Goal: Task Accomplishment & Management: Use online tool/utility

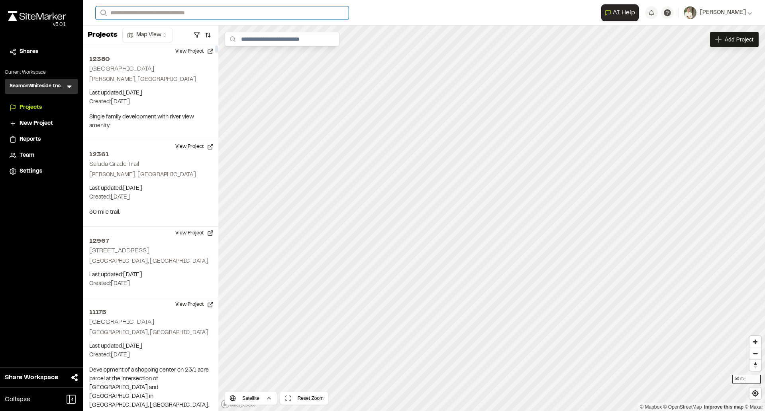
click at [167, 13] on input "Search" at bounding box center [222, 12] width 253 height 13
type input "*******"
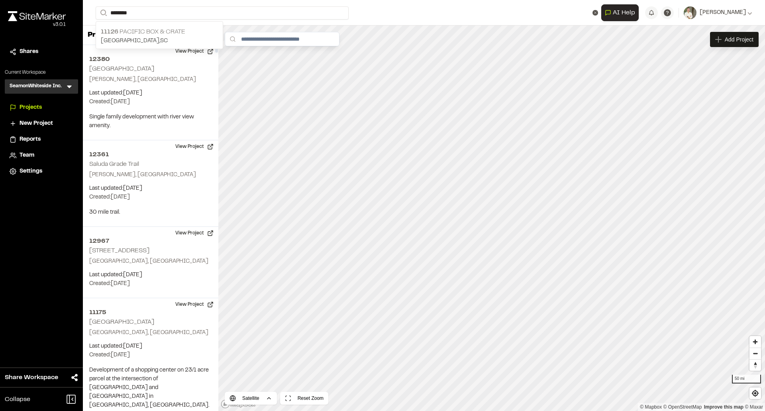
click at [172, 31] on p "11126 Pacific Box & Crate" at bounding box center [159, 32] width 117 height 10
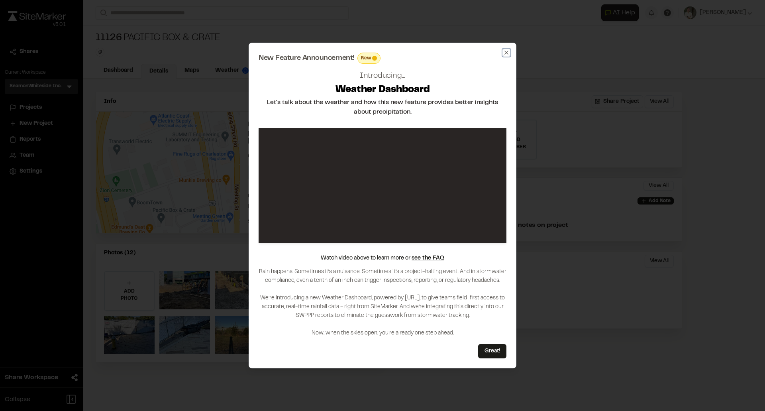
click at [507, 53] on icon "button" at bounding box center [507, 53] width 4 height 4
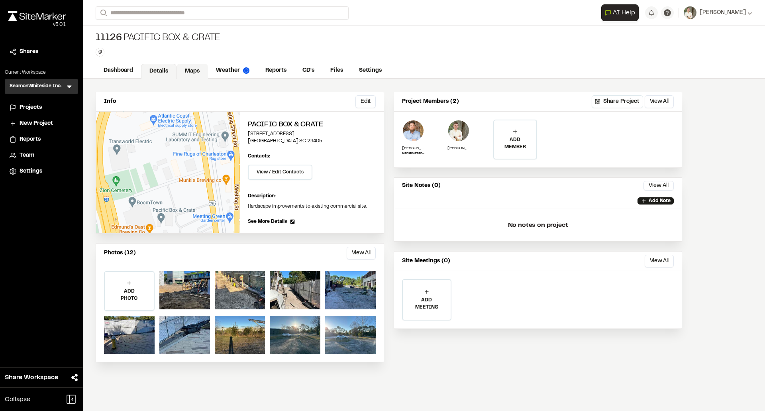
click at [194, 75] on link "Maps" at bounding box center [192, 71] width 31 height 15
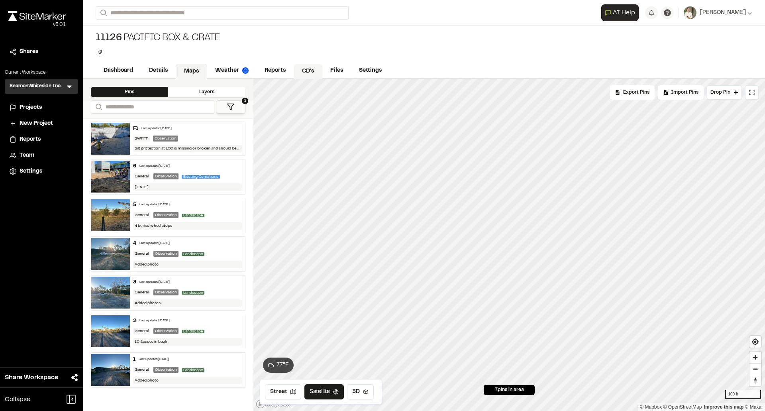
click at [308, 68] on link "CD's" at bounding box center [308, 71] width 29 height 15
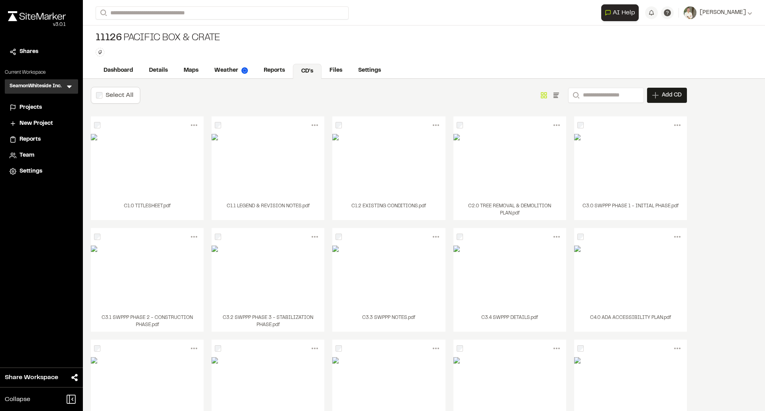
click at [119, 97] on label "Select All" at bounding box center [120, 95] width 28 height 6
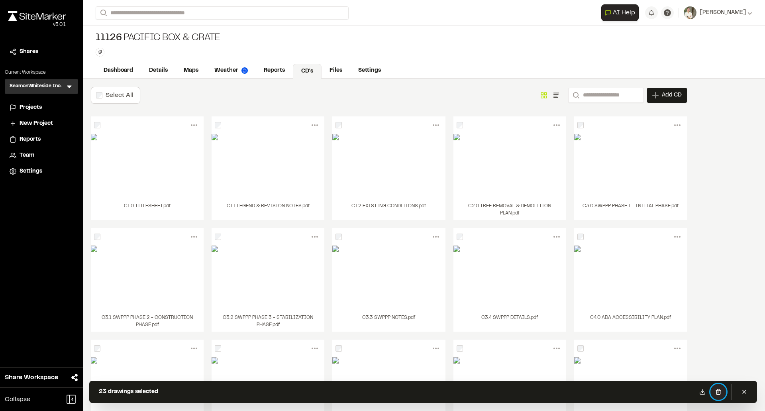
click at [718, 394] on icon at bounding box center [718, 392] width 6 height 6
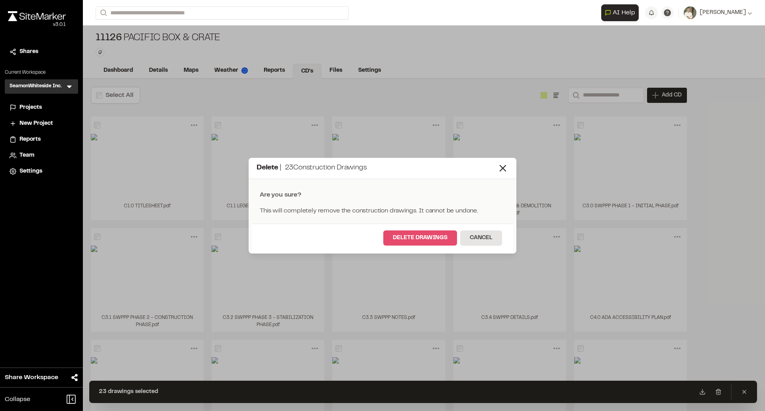
click at [420, 237] on button "Delete Drawings" at bounding box center [420, 237] width 74 height 15
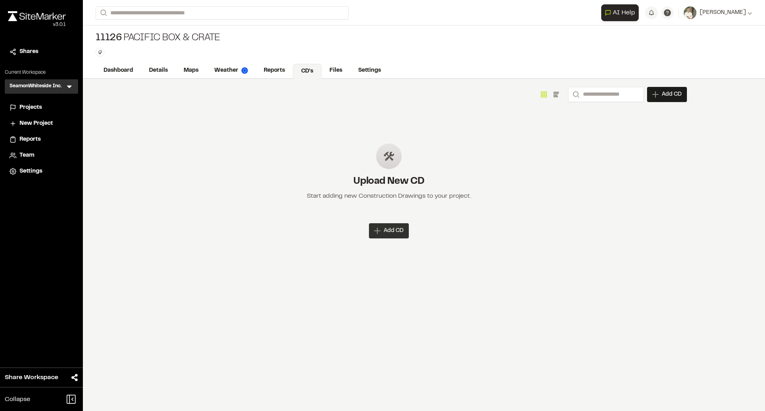
click at [381, 234] on div "Add CD" at bounding box center [389, 230] width 40 height 15
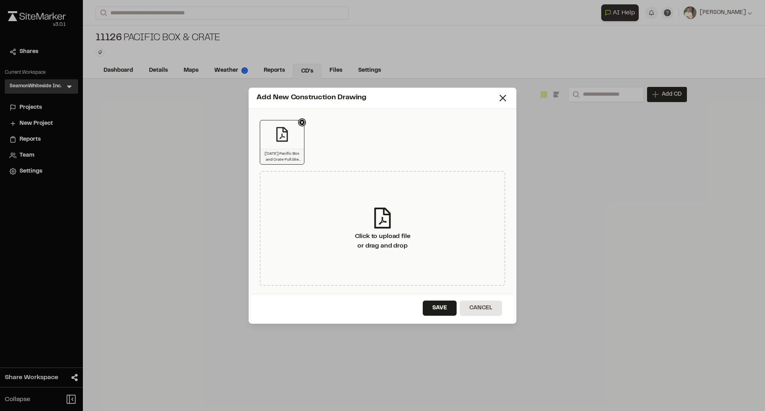
click at [301, 121] on icon at bounding box center [301, 122] width 3 height 3
click at [441, 306] on button "Save" at bounding box center [440, 307] width 34 height 15
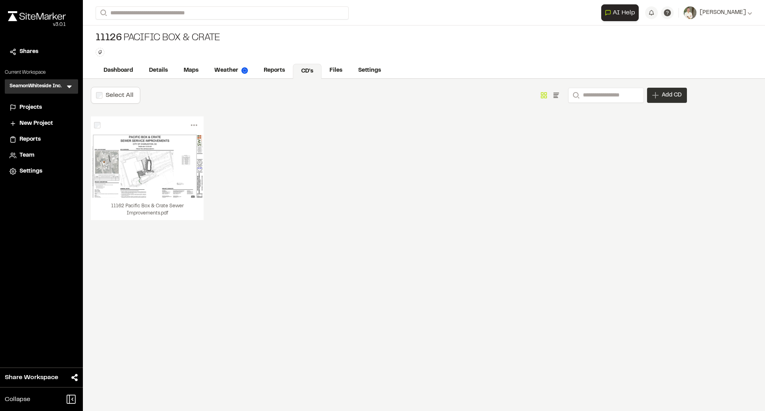
click at [669, 96] on span "Add CD" at bounding box center [672, 95] width 20 height 8
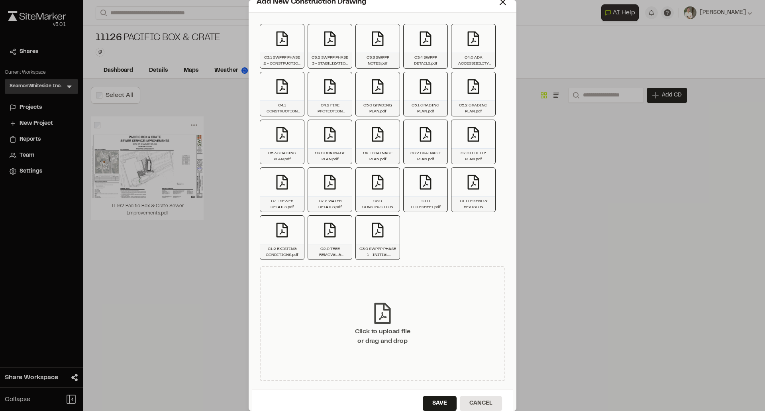
scroll to position [16, 0]
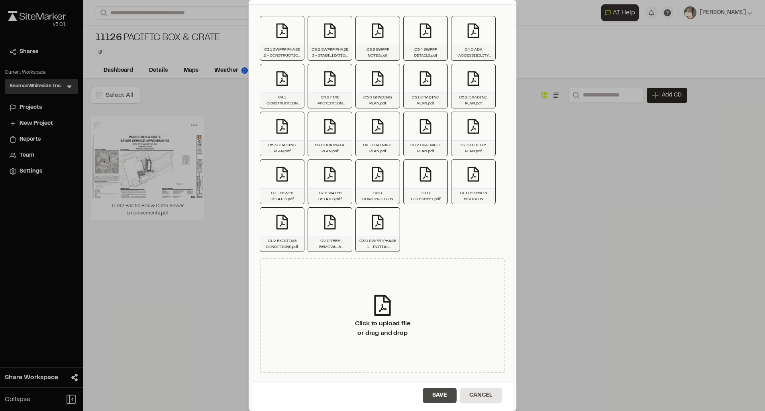
click at [435, 392] on button "Save" at bounding box center [440, 395] width 34 height 15
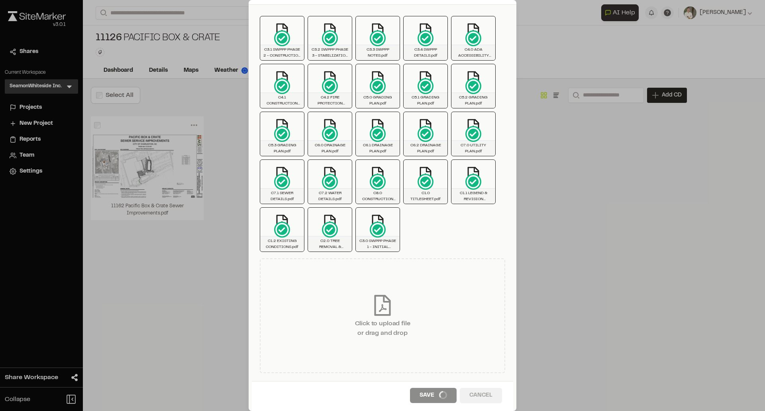
scroll to position [0, 0]
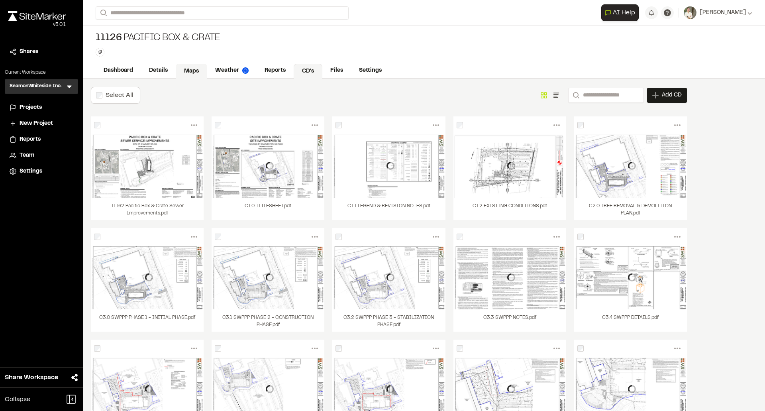
click at [186, 69] on link "Maps" at bounding box center [191, 71] width 31 height 15
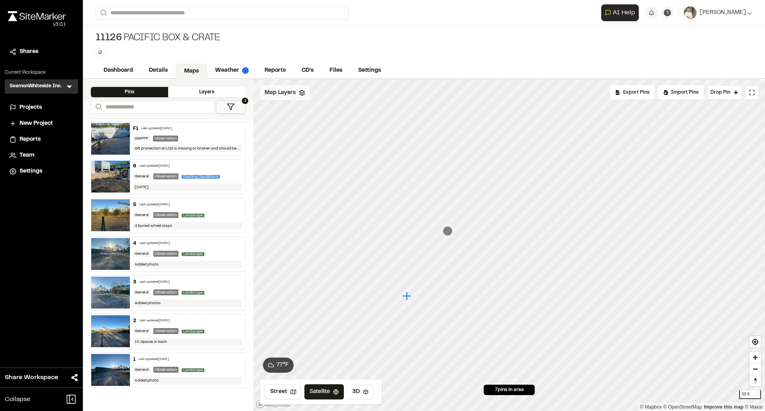
click at [291, 96] on span "Map Layers" at bounding box center [280, 92] width 31 height 9
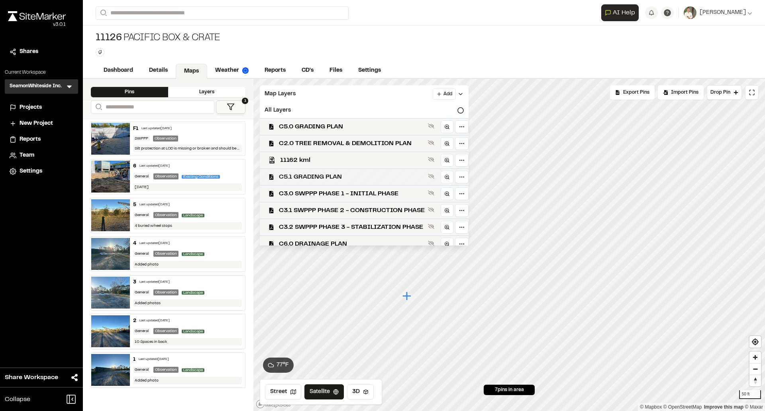
click at [360, 177] on span "C5.1 GRADING PLAN" at bounding box center [352, 177] width 146 height 10
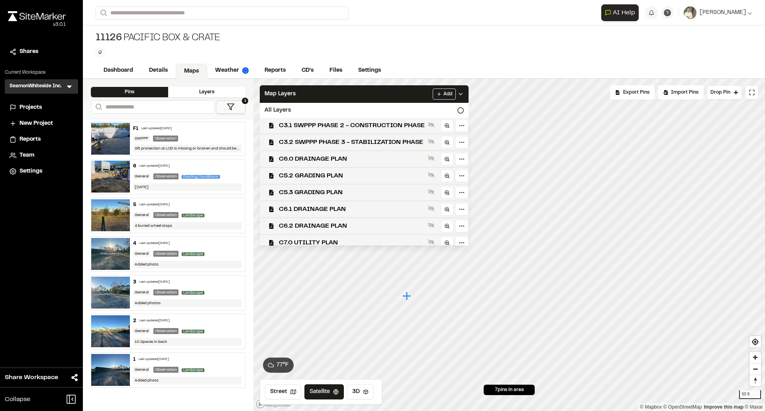
scroll to position [104, 0]
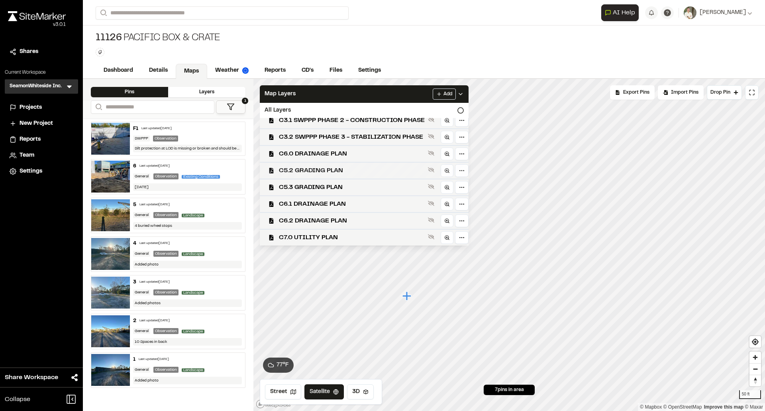
click at [366, 169] on span "C5.2 GRADING PLAN" at bounding box center [352, 171] width 146 height 10
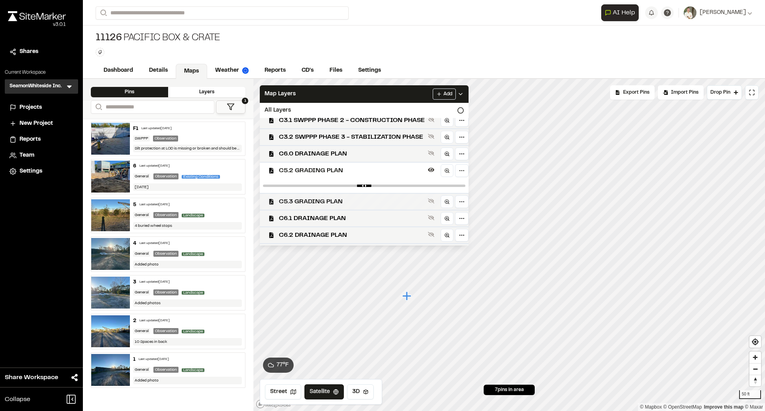
click at [359, 201] on span "C5.3 GRADING PLAN" at bounding box center [352, 202] width 146 height 10
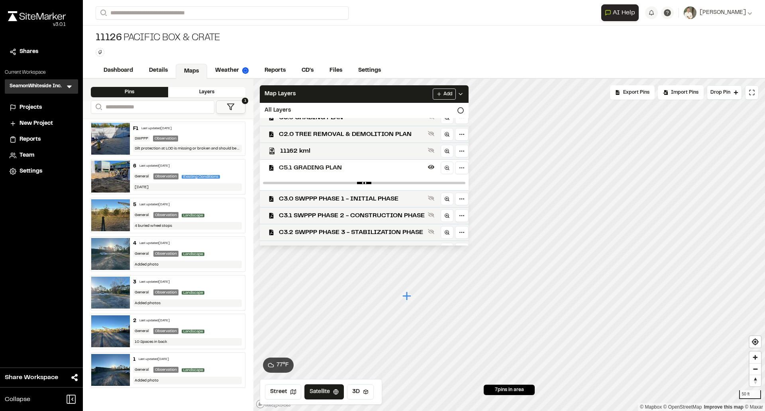
scroll to position [0, 0]
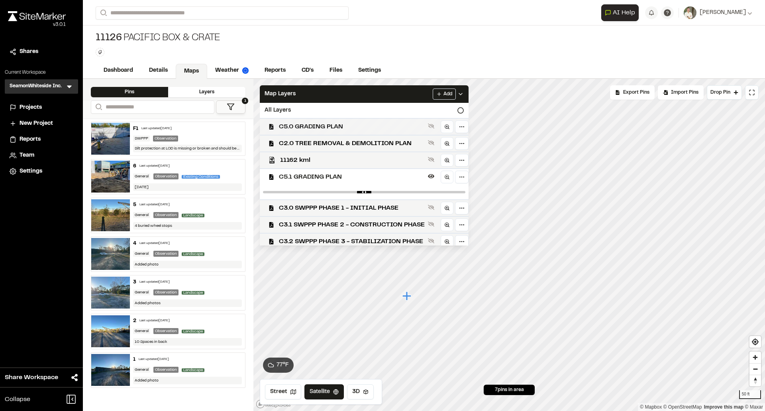
click at [361, 130] on span "C5.0 GRADING PLAN" at bounding box center [352, 127] width 146 height 10
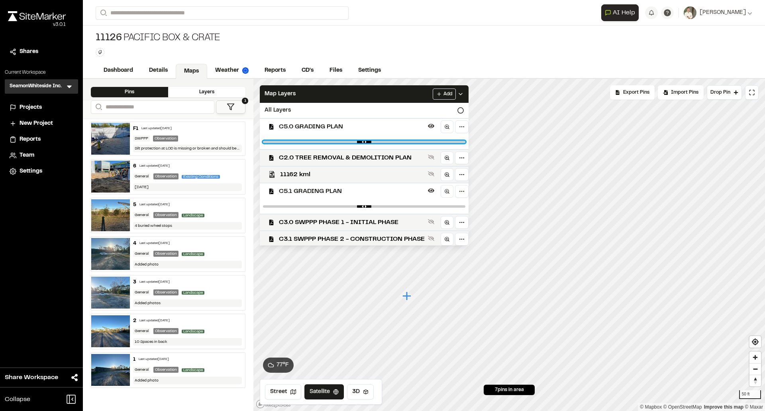
type input "****"
click at [387, 142] on input "range" at bounding box center [364, 142] width 202 height 2
drag, startPoint x: 456, startPoint y: 204, endPoint x: 393, endPoint y: 204, distance: 63.4
click at [393, 204] on div at bounding box center [364, 206] width 209 height 14
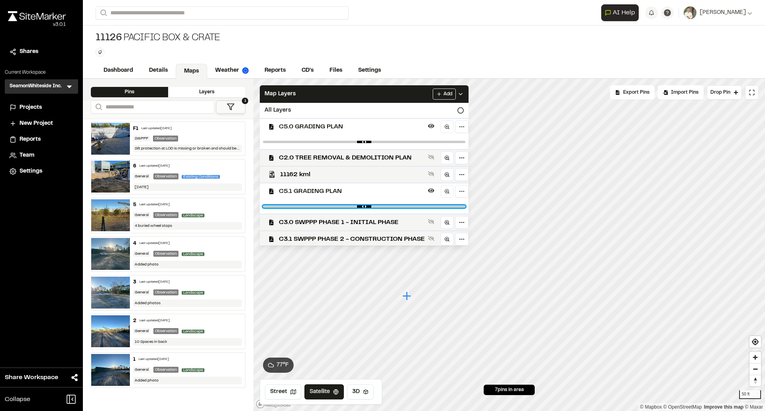
type input "****"
click at [396, 207] on input "range" at bounding box center [364, 206] width 202 height 2
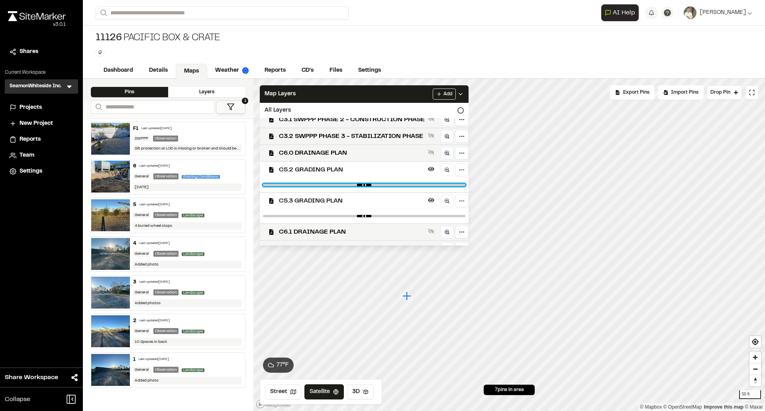
type input "****"
click at [399, 185] on input "range" at bounding box center [364, 185] width 202 height 2
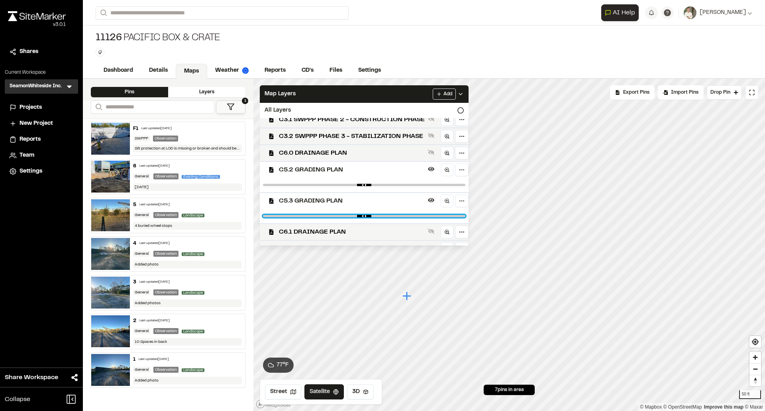
type input "****"
click at [395, 216] on input "range" at bounding box center [364, 216] width 202 height 2
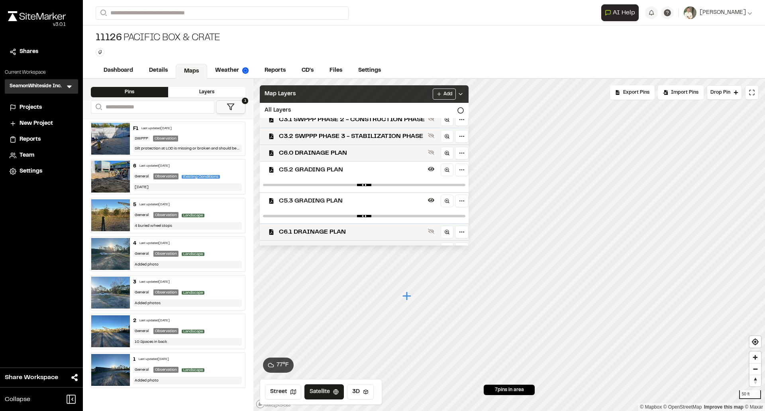
click at [464, 95] on icon at bounding box center [460, 94] width 6 height 6
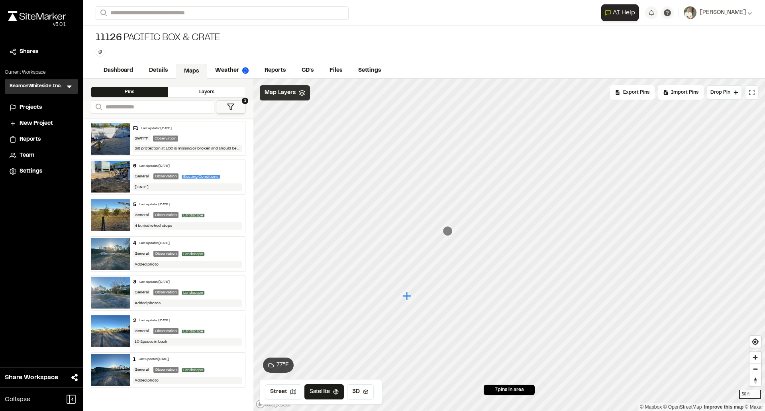
scroll to position [0, 0]
click at [378, 296] on icon "Map marker" at bounding box center [379, 294] width 9 height 9
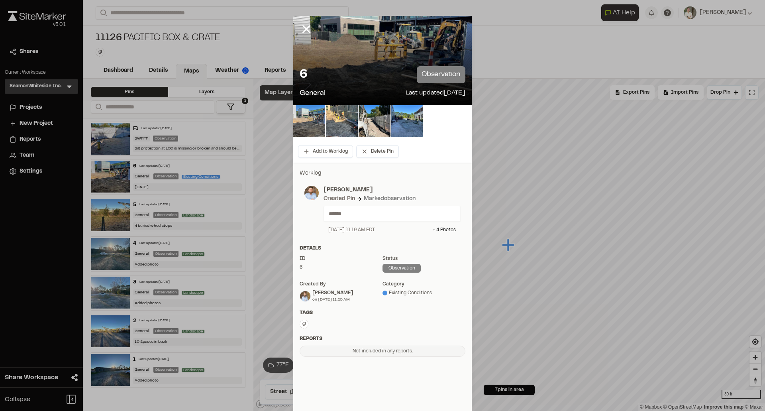
click at [302, 122] on img at bounding box center [309, 121] width 32 height 32
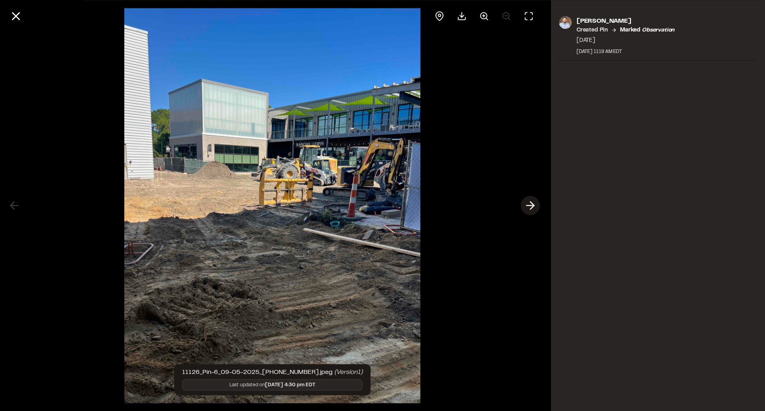
click at [534, 205] on polyline at bounding box center [532, 206] width 4 height 8
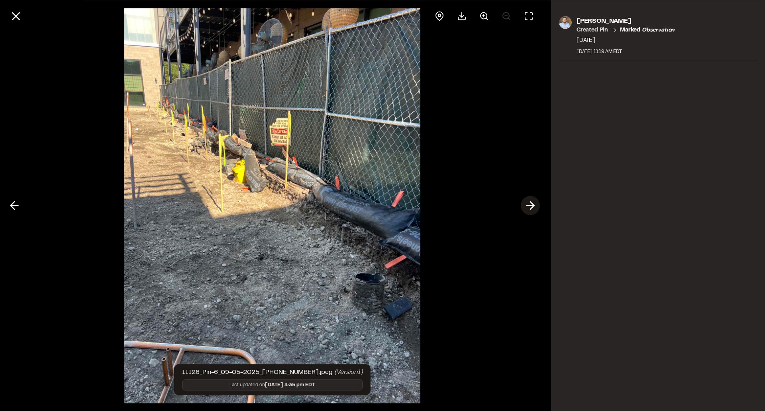
click at [534, 205] on polyline at bounding box center [532, 206] width 4 height 8
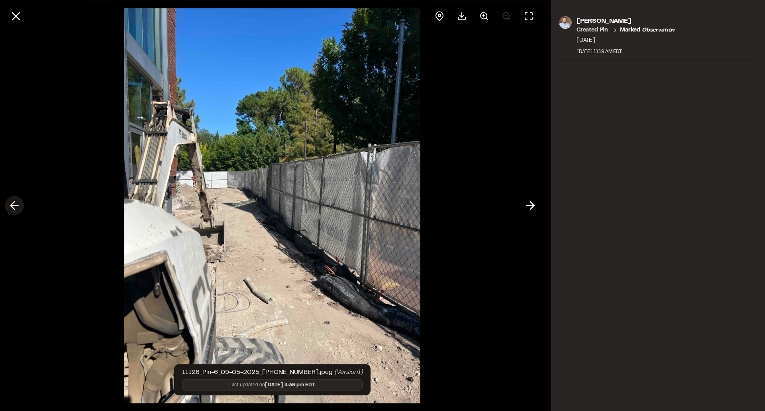
click at [13, 206] on icon at bounding box center [14, 206] width 13 height 14
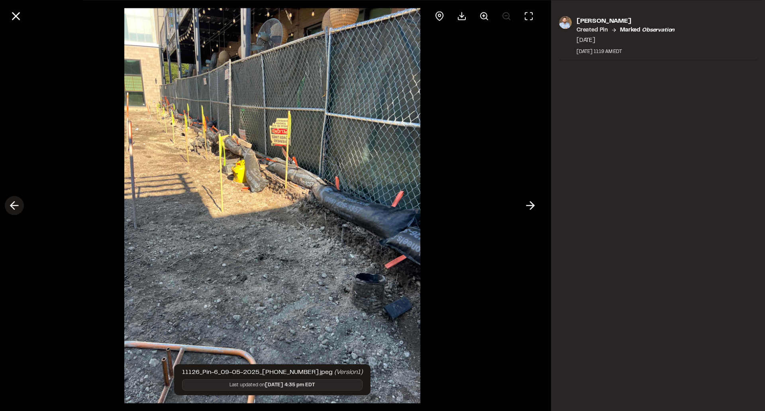
click at [13, 206] on icon at bounding box center [14, 206] width 13 height 14
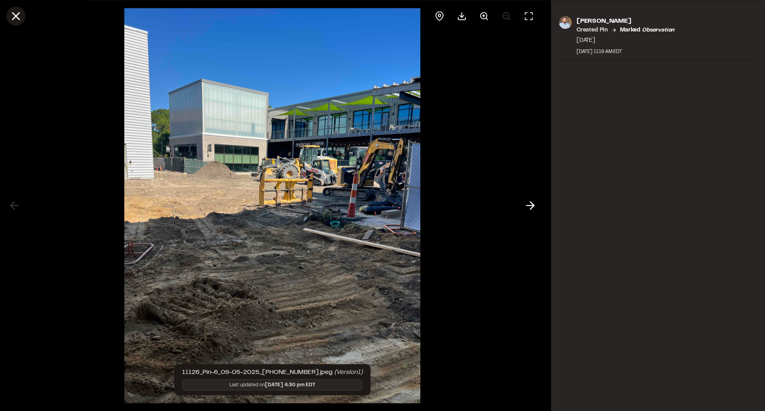
click at [11, 17] on icon at bounding box center [16, 16] width 14 height 14
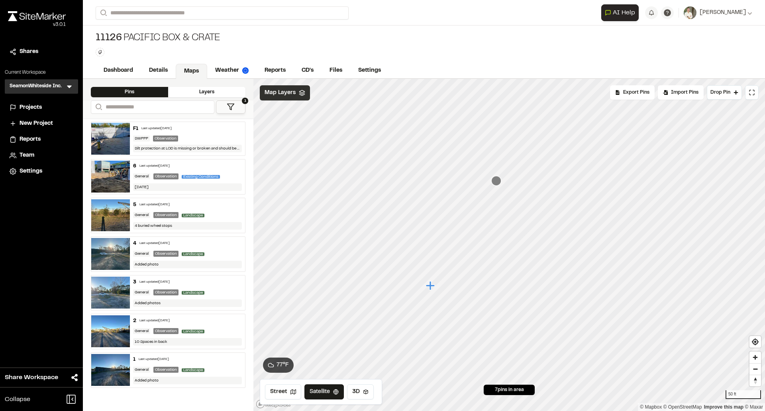
click at [496, 182] on icon "Map marker" at bounding box center [496, 181] width 10 height 10
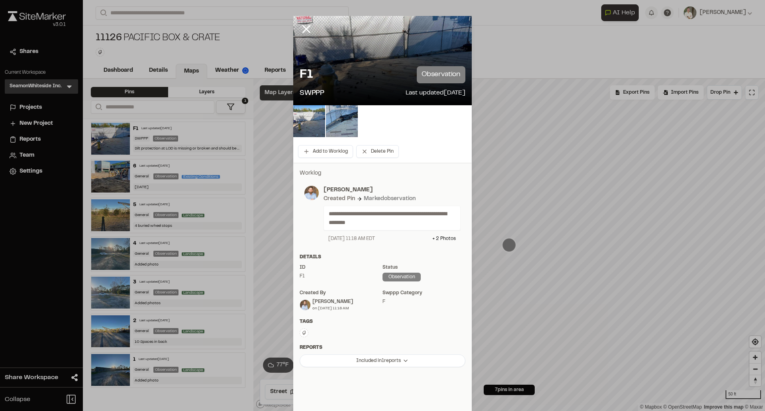
click at [314, 124] on img at bounding box center [309, 121] width 32 height 32
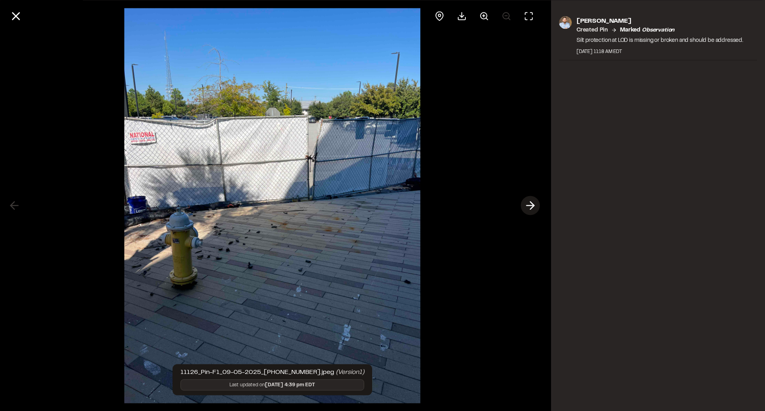
click at [538, 206] on button at bounding box center [530, 205] width 19 height 19
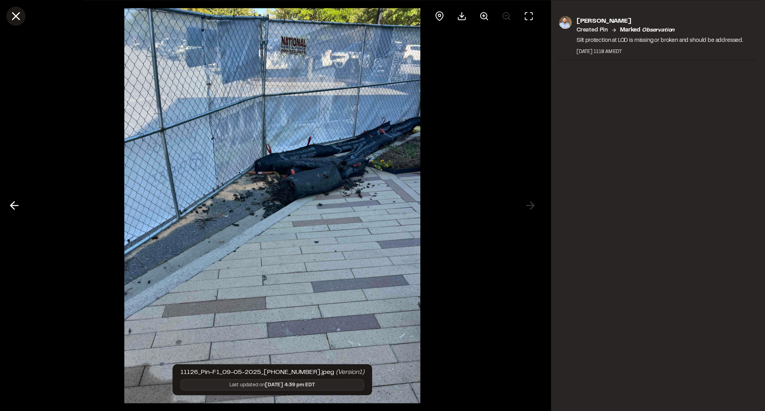
click at [17, 16] on line at bounding box center [16, 16] width 7 height 7
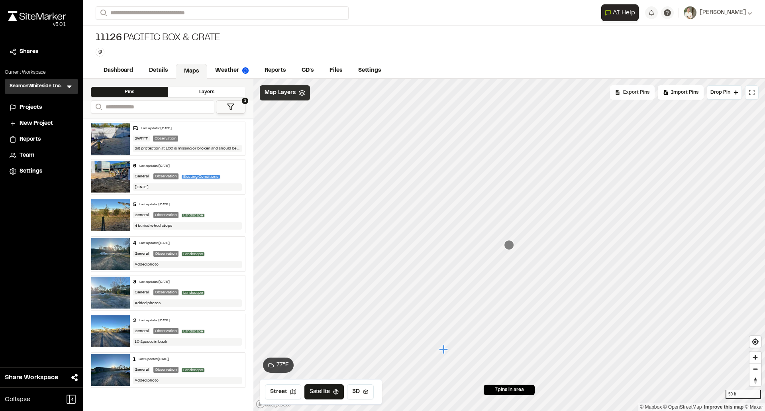
drag, startPoint x: 609, startPoint y: 145, endPoint x: 626, endPoint y: 94, distance: 54.1
click at [265, 89] on span "Map Layers" at bounding box center [280, 92] width 31 height 9
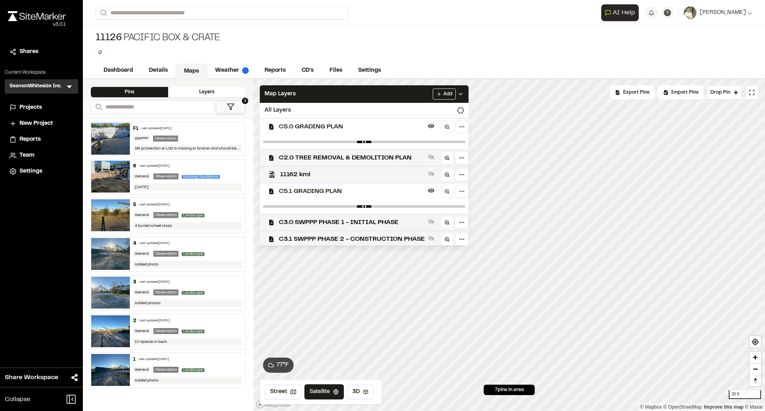
click at [352, 130] on span "C5.0 GRADING PLAN" at bounding box center [352, 127] width 146 height 10
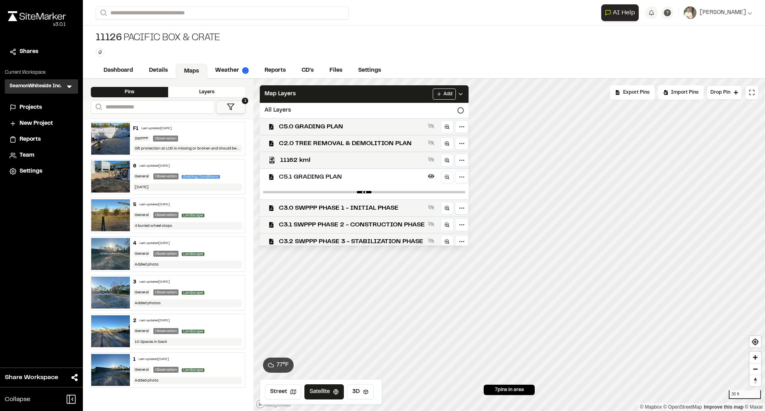
click at [348, 176] on span "C5.1 GRADING PLAN" at bounding box center [352, 177] width 146 height 10
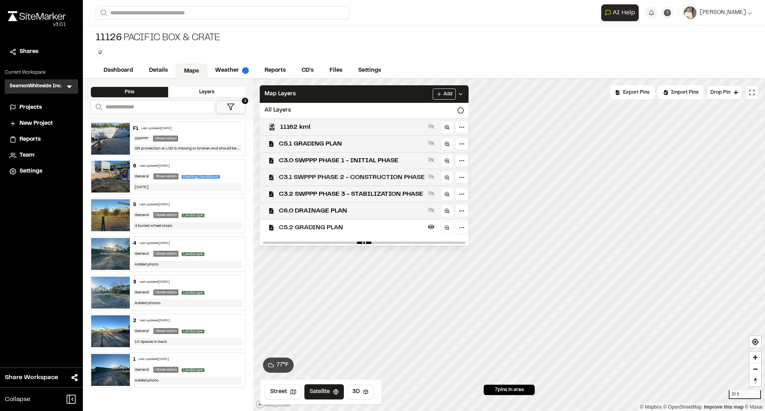
scroll to position [80, 0]
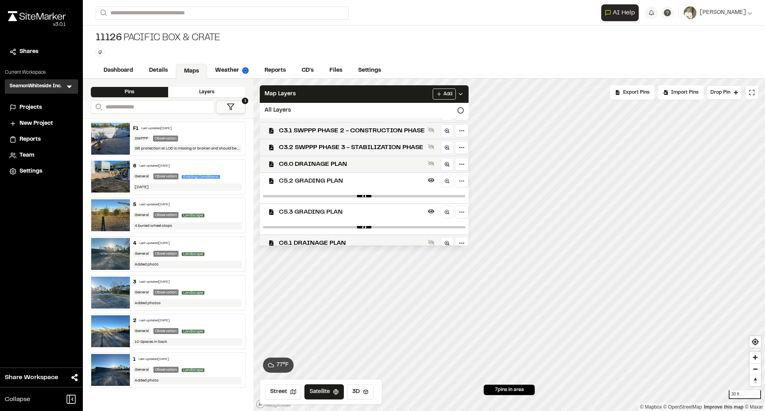
click at [348, 181] on span "C5.2 GRADING PLAN" at bounding box center [352, 181] width 146 height 10
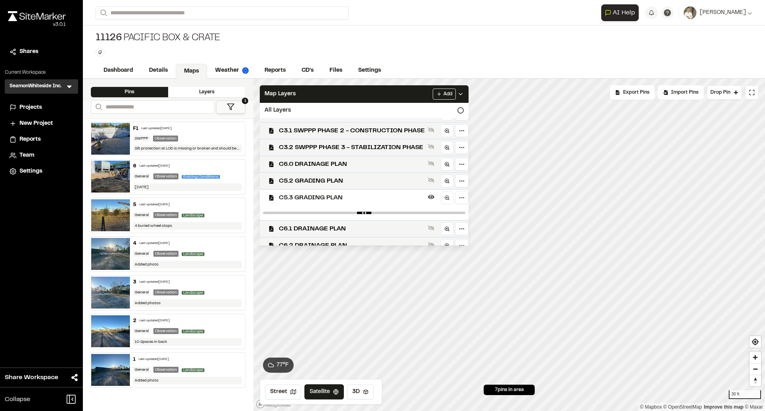
click at [346, 199] on span "C5.3 GRADING PLAN" at bounding box center [352, 198] width 146 height 10
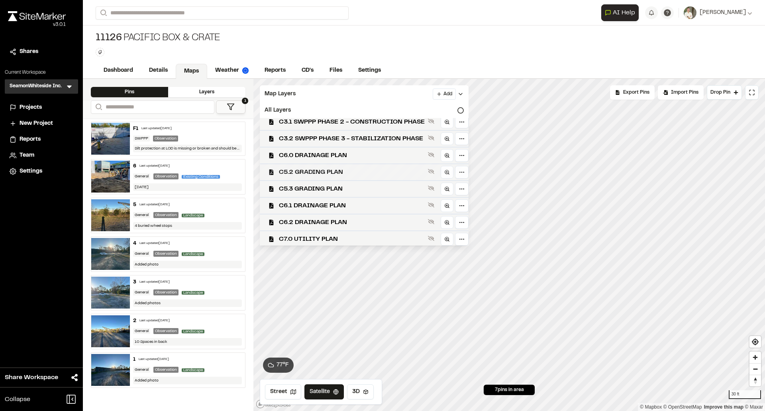
scroll to position [90, 0]
click at [347, 233] on span "C7.0 UTILITY PLAN" at bounding box center [352, 238] width 146 height 10
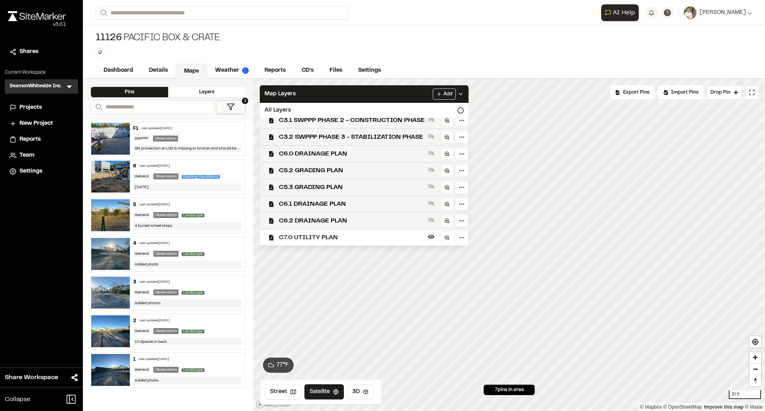
click at [464, 92] on icon at bounding box center [460, 94] width 6 height 6
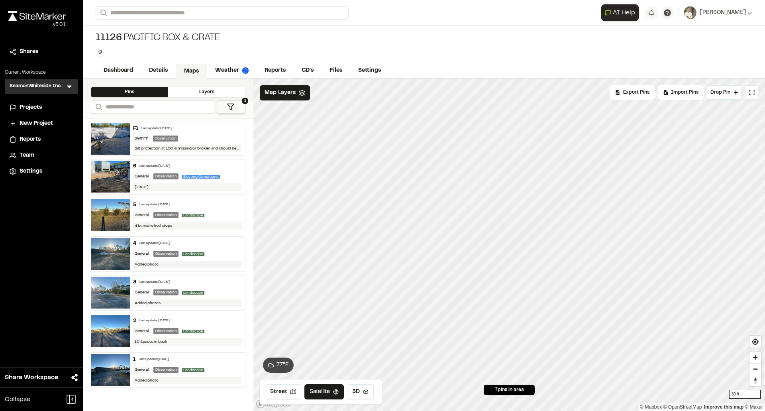
scroll to position [0, 0]
click at [264, 90] on div "Map Layers" at bounding box center [285, 92] width 50 height 15
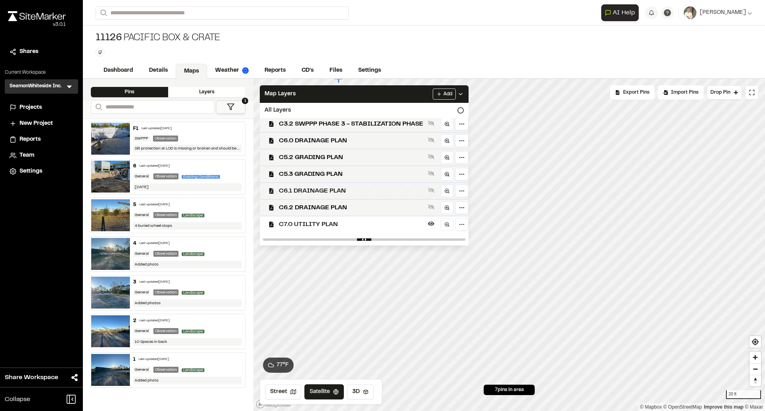
scroll to position [104, 0]
click at [459, 222] on html "Close sidebar v 3.0.1 Shares Current Workspace SeamonWhiteside Inc. SI Menu Pro…" at bounding box center [382, 205] width 765 height 411
click at [434, 242] on div "Edit" at bounding box center [433, 240] width 66 height 14
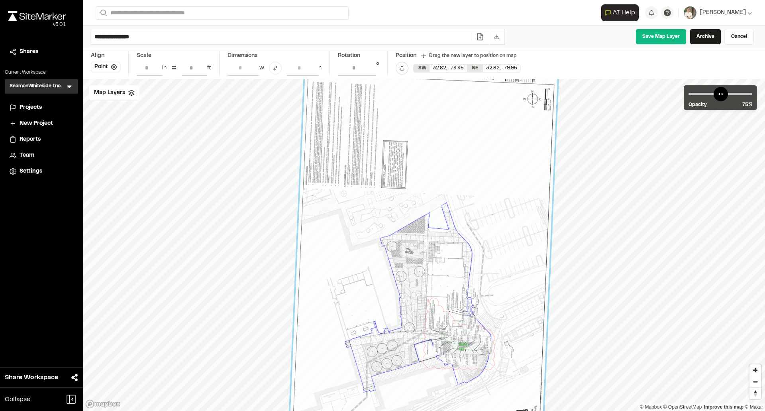
click at [482, 38] on icon at bounding box center [480, 37] width 8 height 8
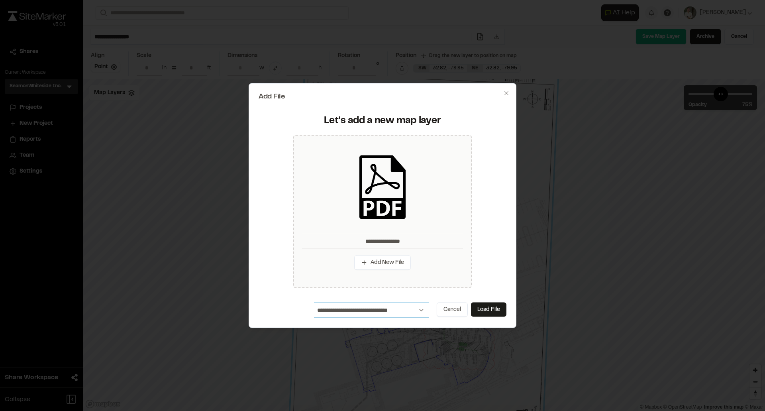
click at [410, 313] on select "**********" at bounding box center [371, 309] width 115 height 15
select select "****"
click at [314, 302] on select "**********" at bounding box center [371, 309] width 115 height 15
click at [480, 304] on button "Load File" at bounding box center [488, 309] width 35 height 14
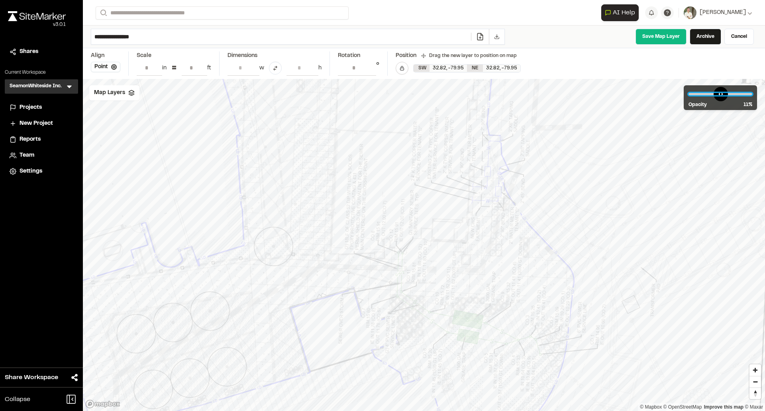
drag, startPoint x: 731, startPoint y: 94, endPoint x: 701, endPoint y: 107, distance: 32.7
type input "**"
click at [701, 95] on input "range" at bounding box center [721, 94] width 64 height 2
drag, startPoint x: 586, startPoint y: 169, endPoint x: 584, endPoint y: 127, distance: 42.3
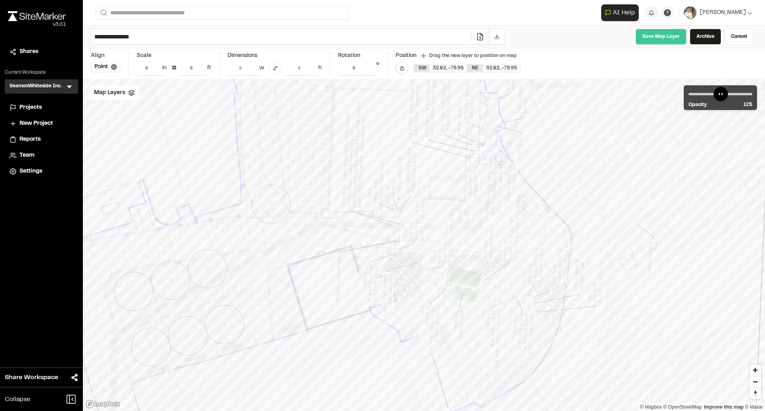
click at [671, 39] on link "Save Map Layer" at bounding box center [661, 37] width 51 height 16
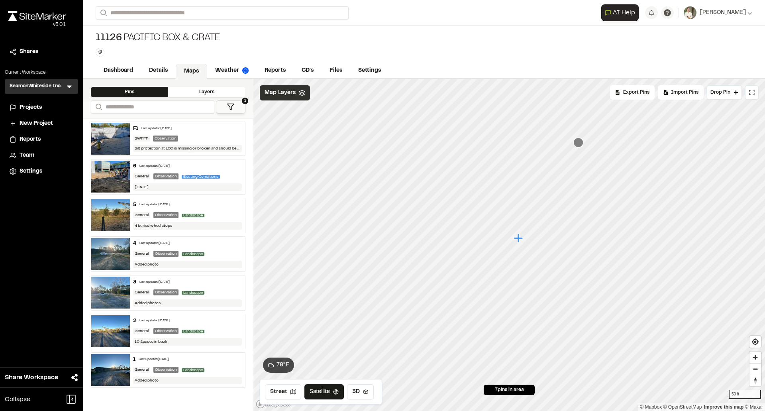
click at [299, 87] on div "Map Layers" at bounding box center [285, 92] width 50 height 15
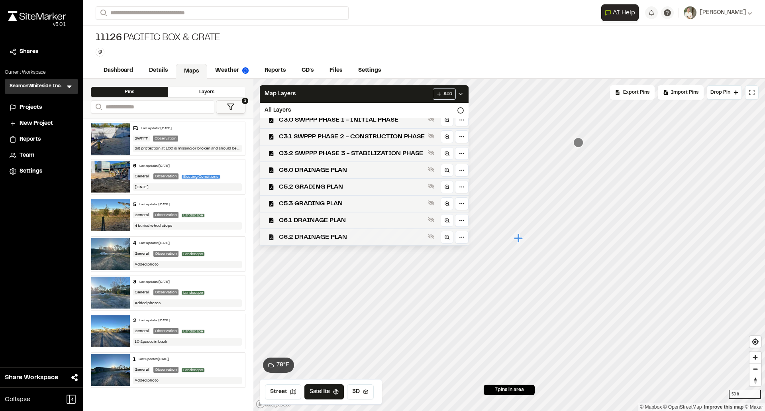
scroll to position [104, 0]
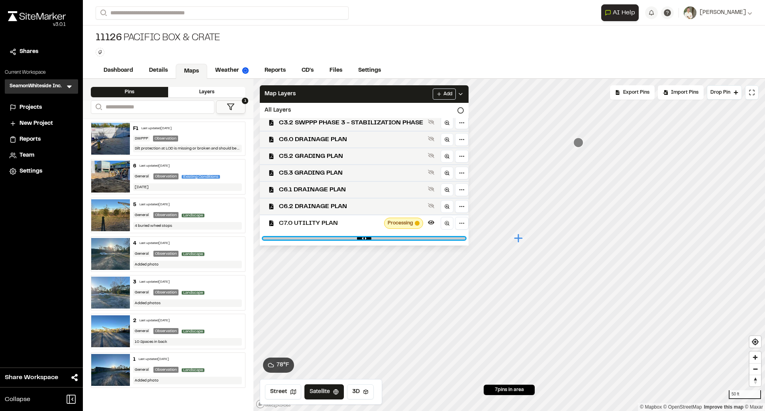
click at [422, 238] on input "range" at bounding box center [364, 238] width 202 height 2
drag, startPoint x: 422, startPoint y: 238, endPoint x: 377, endPoint y: 240, distance: 45.1
type input "****"
click at [377, 240] on input "range" at bounding box center [364, 238] width 202 height 2
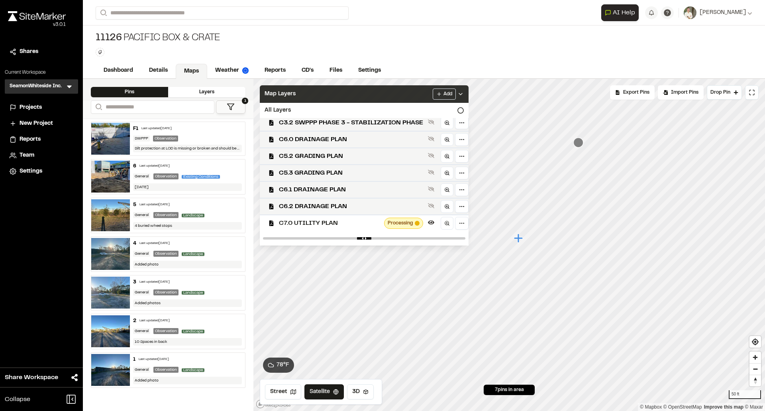
click at [464, 91] on icon at bounding box center [460, 94] width 6 height 6
